Goal: Transaction & Acquisition: Obtain resource

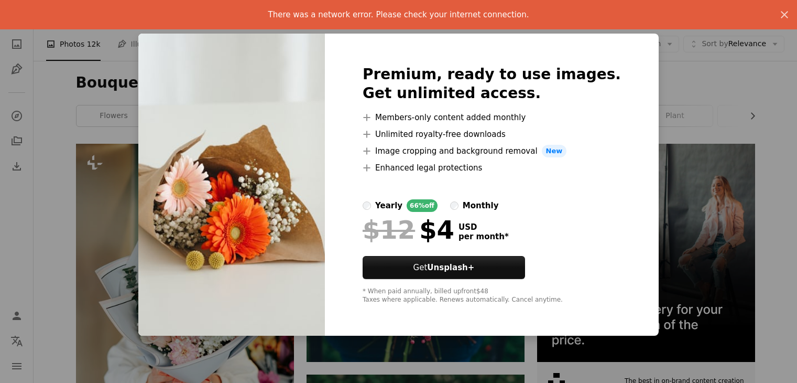
scroll to position [612, 0]
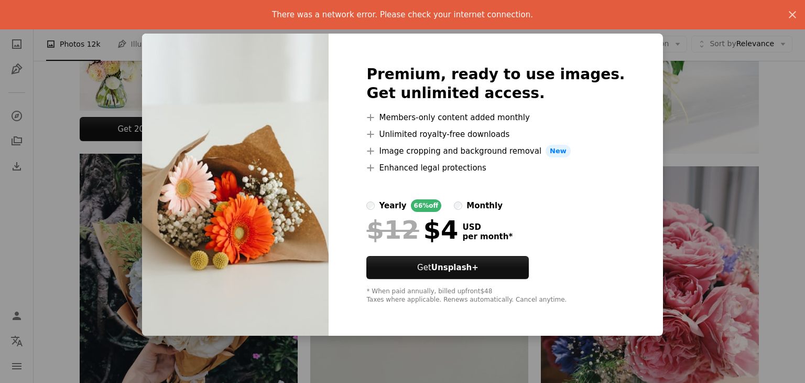
click at [687, 112] on div "An X shape Premium, ready to use images. Get unlimited access. A plus sign Memb…" at bounding box center [402, 191] width 805 height 383
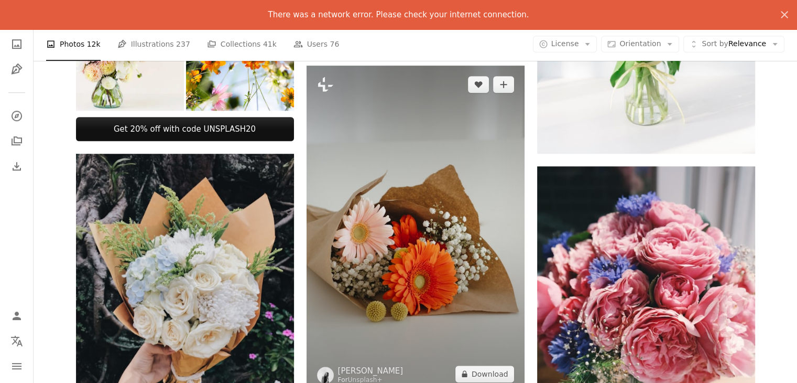
click at [469, 198] on img at bounding box center [416, 229] width 218 height 327
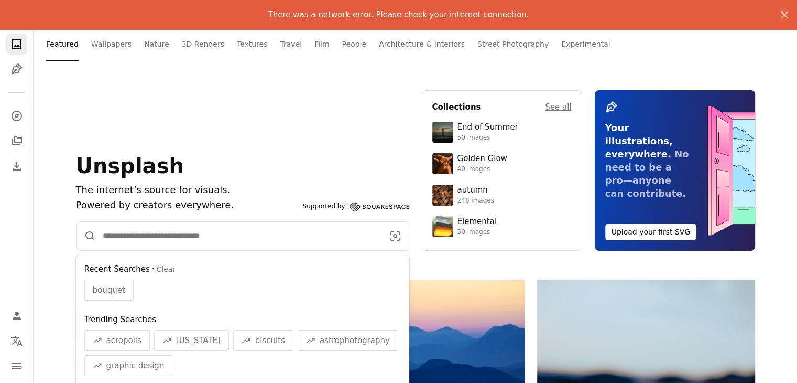
click at [192, 226] on input "Find visuals sitewide" at bounding box center [238, 236] width 285 height 28
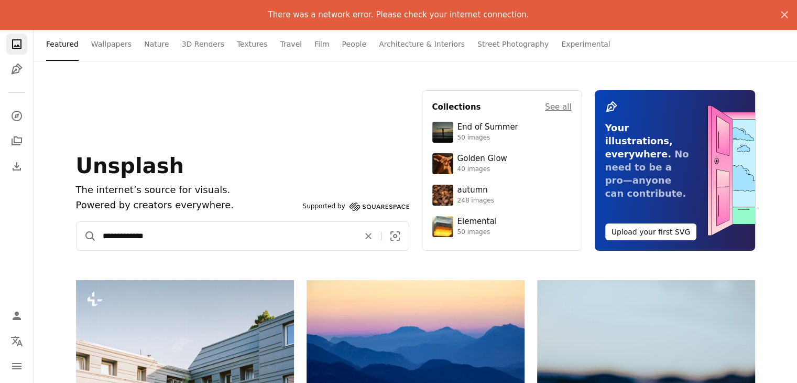
type input "**********"
click at [77, 222] on button "A magnifying glass" at bounding box center [87, 236] width 20 height 28
